Goal: Find specific page/section: Find specific page/section

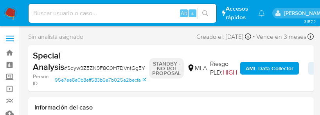
select select "10"
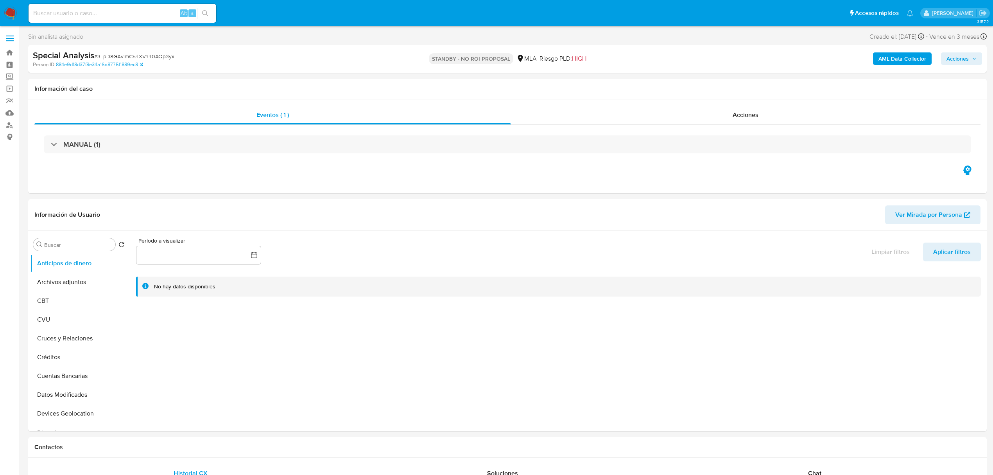
select select "10"
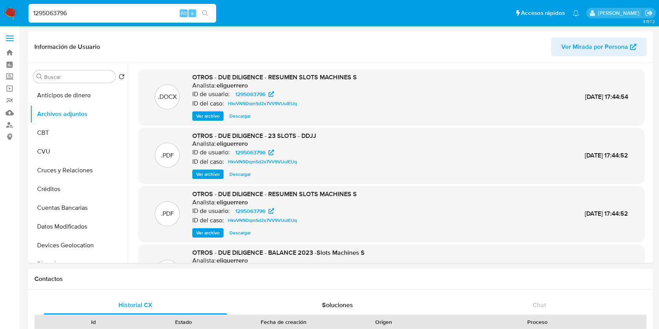
select select "10"
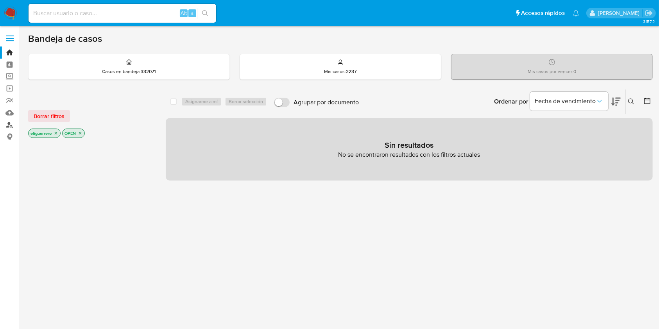
click at [13, 124] on link "Buscador de personas" at bounding box center [46, 125] width 93 height 12
